Goal: Task Accomplishment & Management: Manage account settings

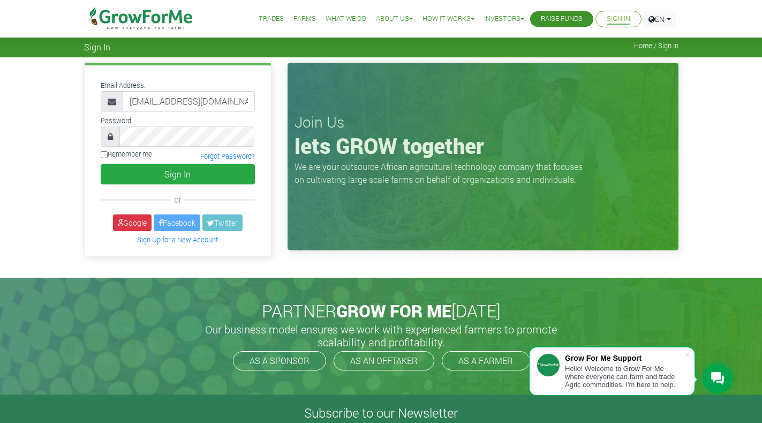
click at [104, 156] on input "Remember me" at bounding box center [104, 154] width 7 height 7
checkbox input "true"
click at [111, 138] on icon at bounding box center [110, 136] width 5 height 9
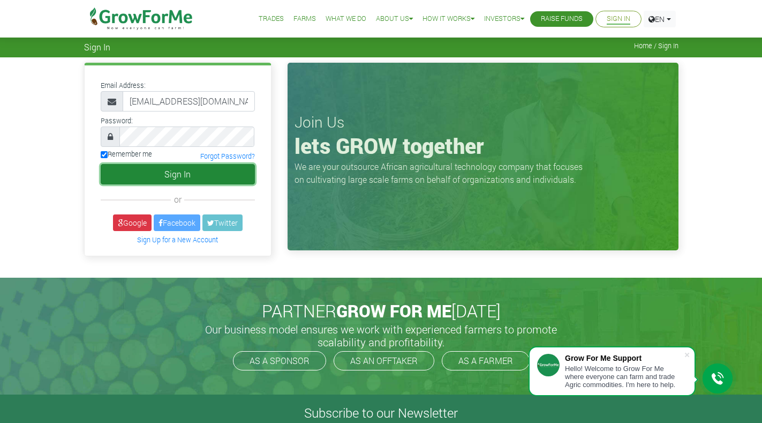
click at [178, 169] on button "Sign In" at bounding box center [178, 174] width 154 height 20
